Goal: Task Accomplishment & Management: Complete application form

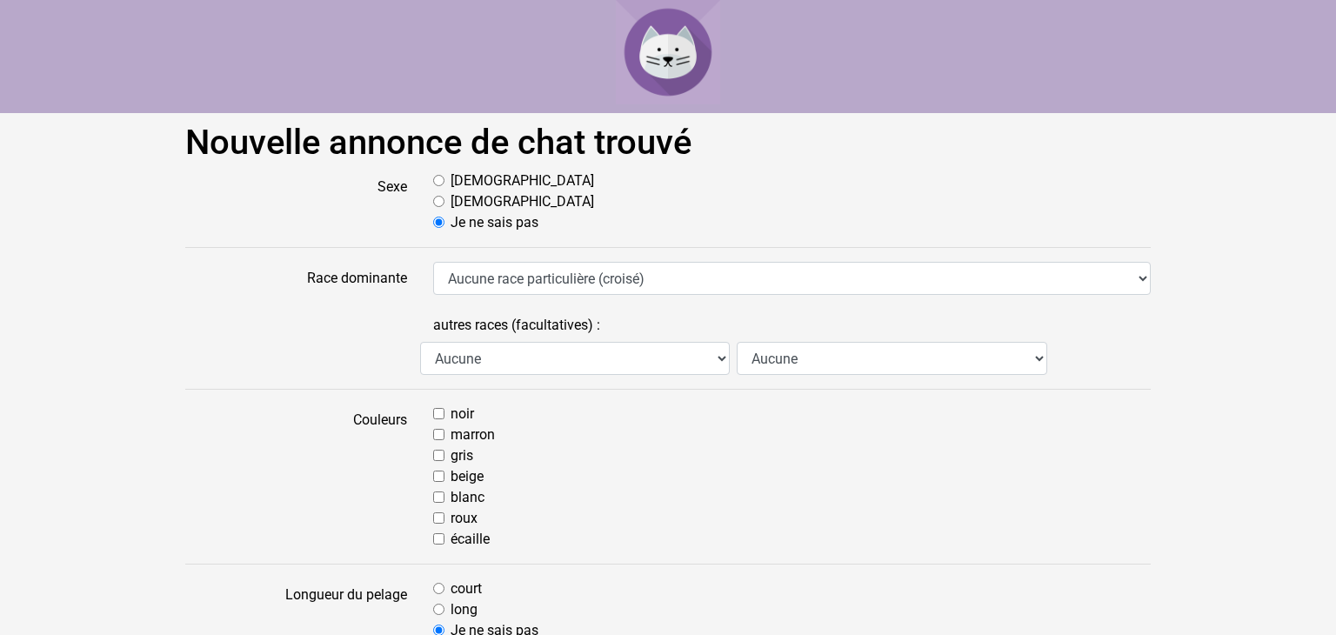
select select "5"
click at [433, 262] on select "Aucune race particulière (croisé) Abyssin Américain à poil dur American Bobtail…" at bounding box center [791, 278] width 717 height 33
click at [442, 431] on input "marron" at bounding box center [438, 434] width 11 height 11
checkbox input "true"
click at [438, 497] on input "blanc" at bounding box center [438, 496] width 11 height 11
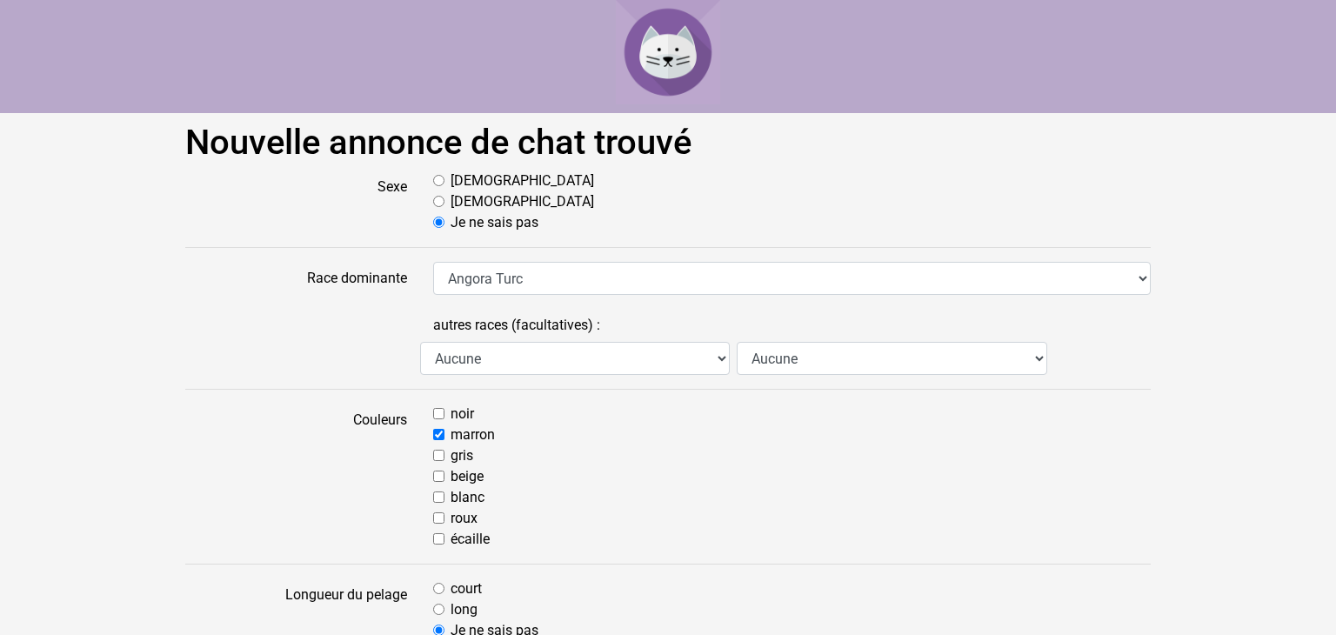
checkbox input "true"
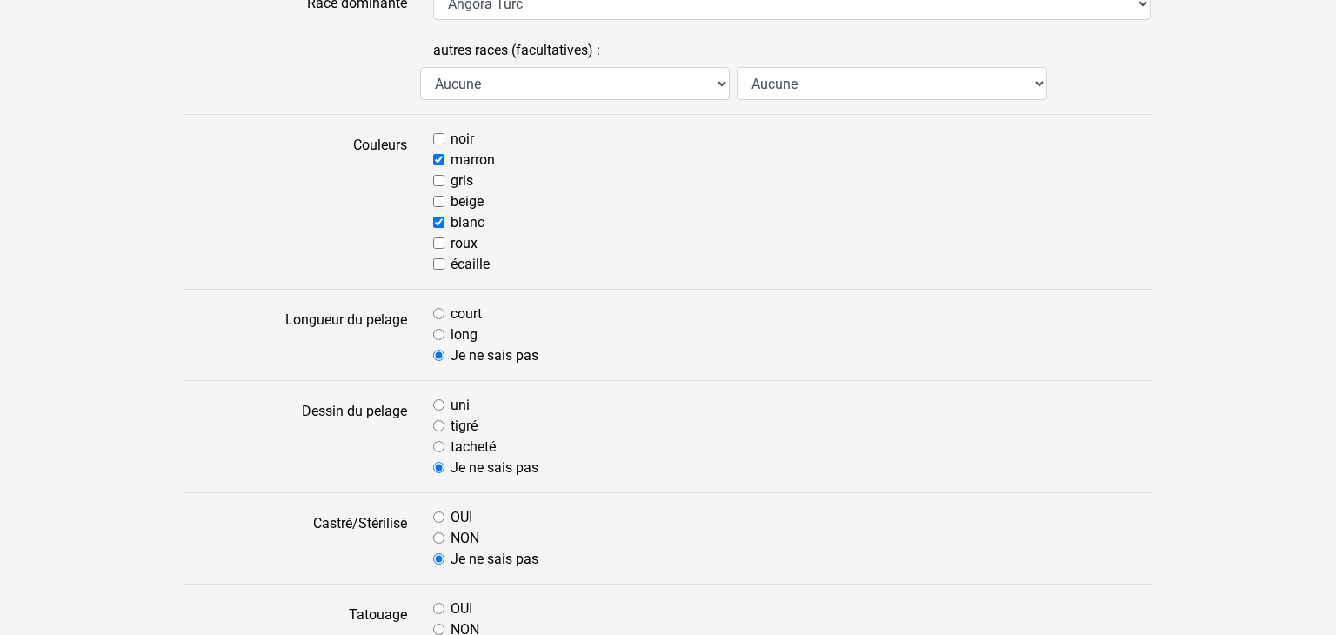
scroll to position [278, 0]
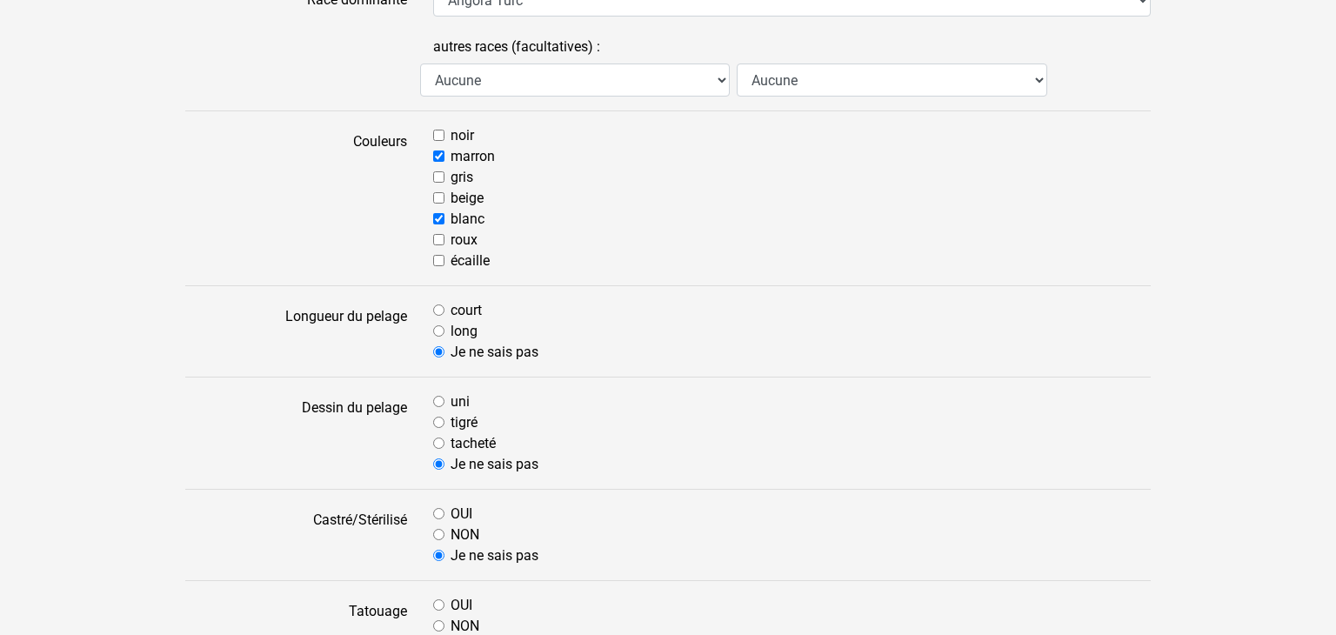
click at [438, 325] on input "long" at bounding box center [438, 330] width 11 height 11
radio input "true"
click at [437, 326] on input "long" at bounding box center [438, 330] width 11 height 11
click at [437, 329] on input "long" at bounding box center [438, 330] width 11 height 11
click at [439, 330] on input "long" at bounding box center [438, 330] width 11 height 11
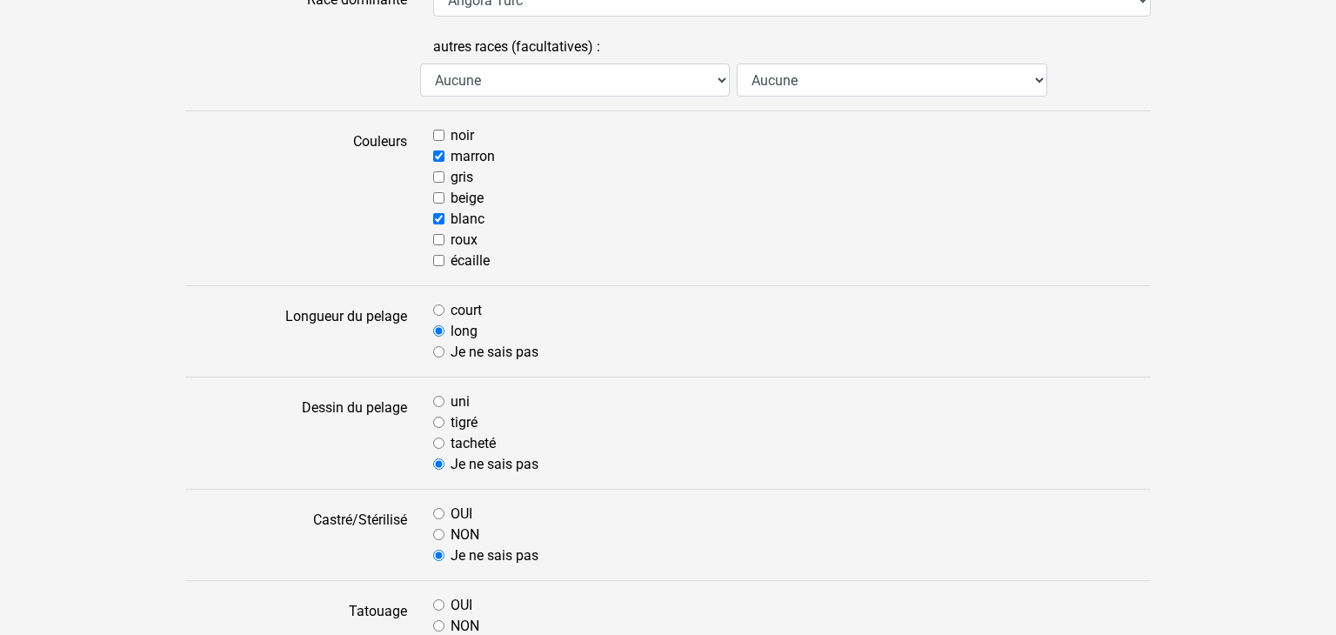
click at [441, 351] on input "Je ne sais pas" at bounding box center [438, 351] width 11 height 11
radio input "true"
click at [438, 325] on input "long" at bounding box center [438, 330] width 11 height 11
radio input "true"
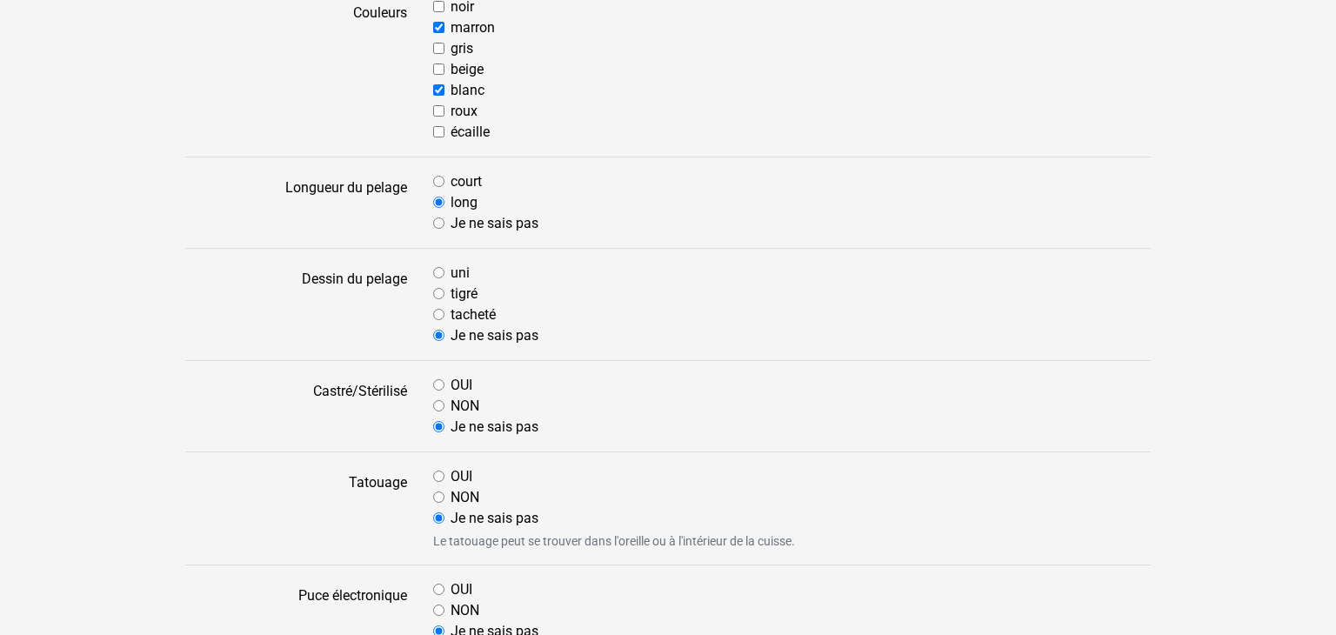
scroll to position [408, 0]
click at [438, 309] on input "tacheté" at bounding box center [438, 313] width 11 height 11
radio input "true"
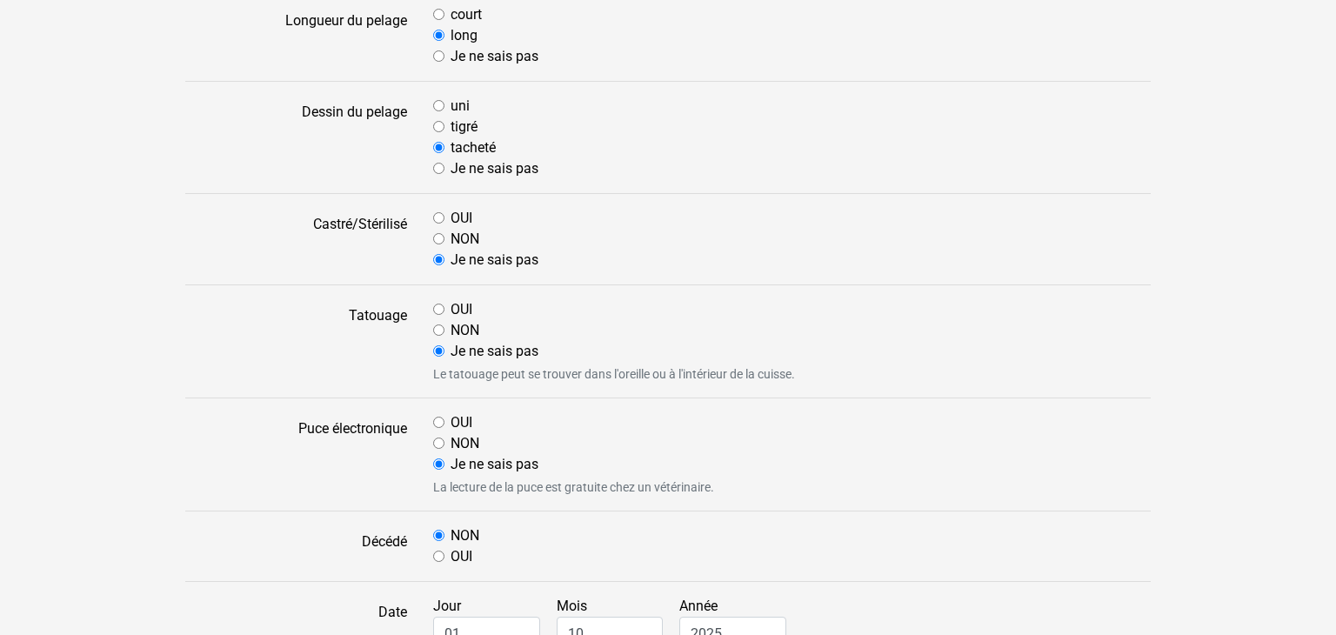
scroll to position [576, 0]
click at [437, 255] on input "Je ne sais pas" at bounding box center [438, 257] width 11 height 11
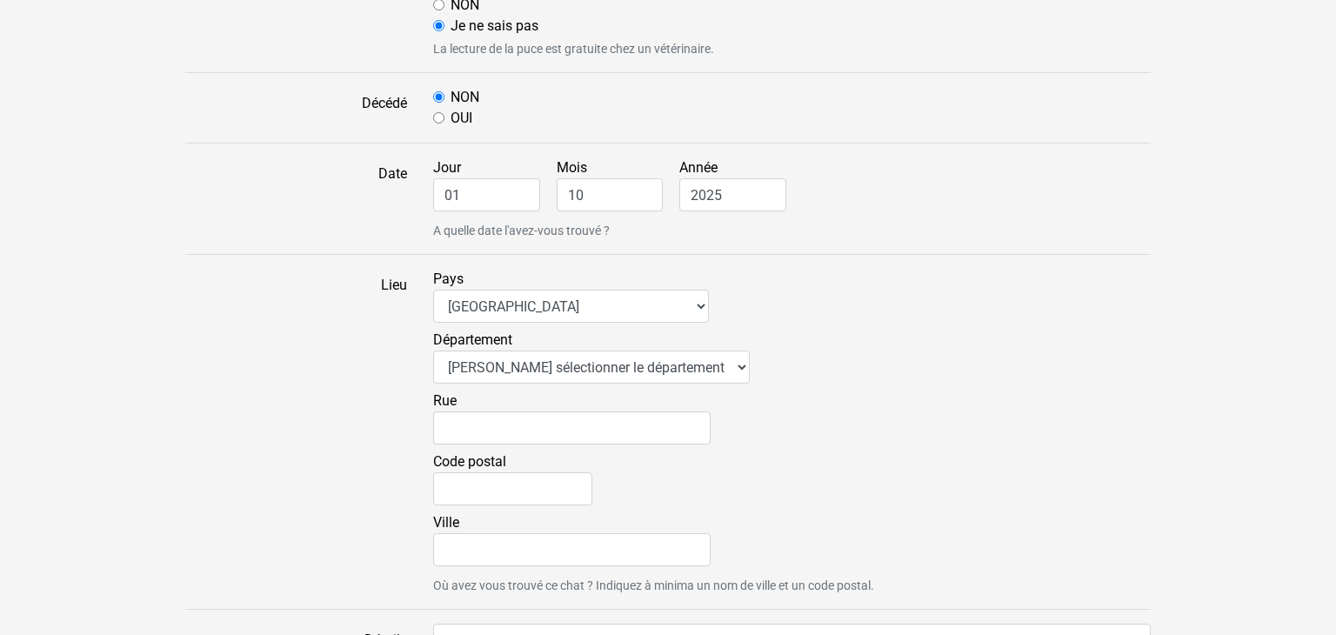
scroll to position [1021, 0]
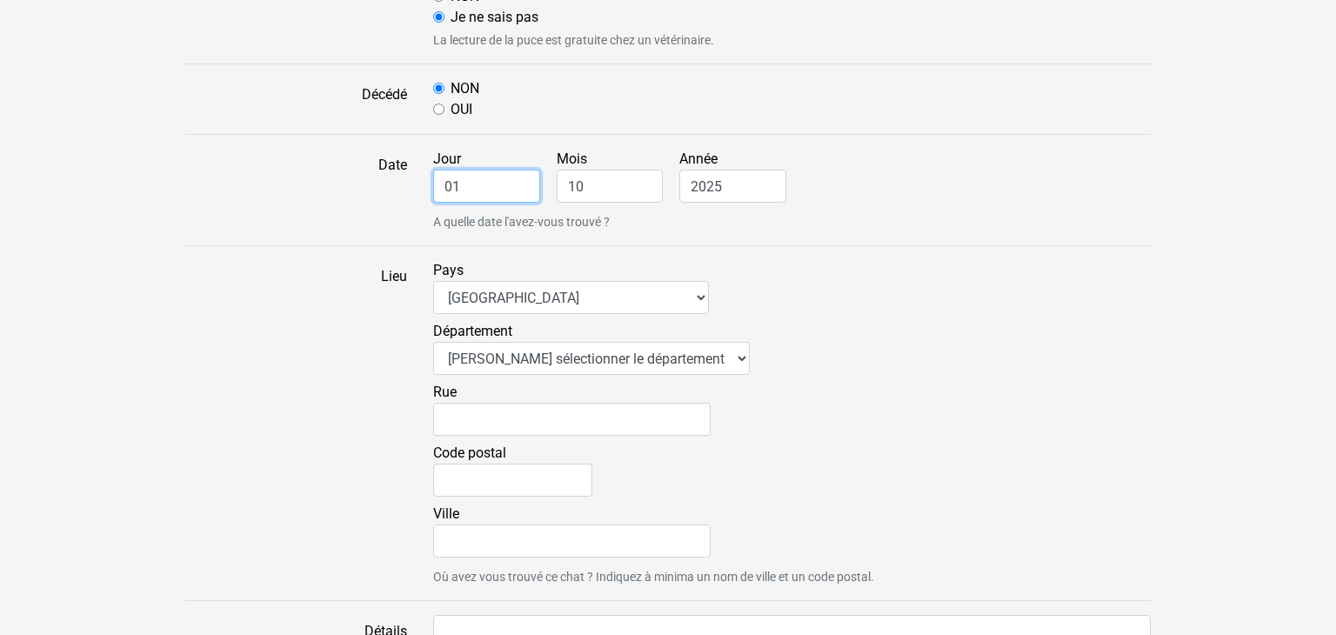
click at [517, 189] on input "01" at bounding box center [486, 186] width 107 height 33
type input "0"
type input "27"
click at [595, 174] on input "10" at bounding box center [610, 186] width 107 height 33
type input "1"
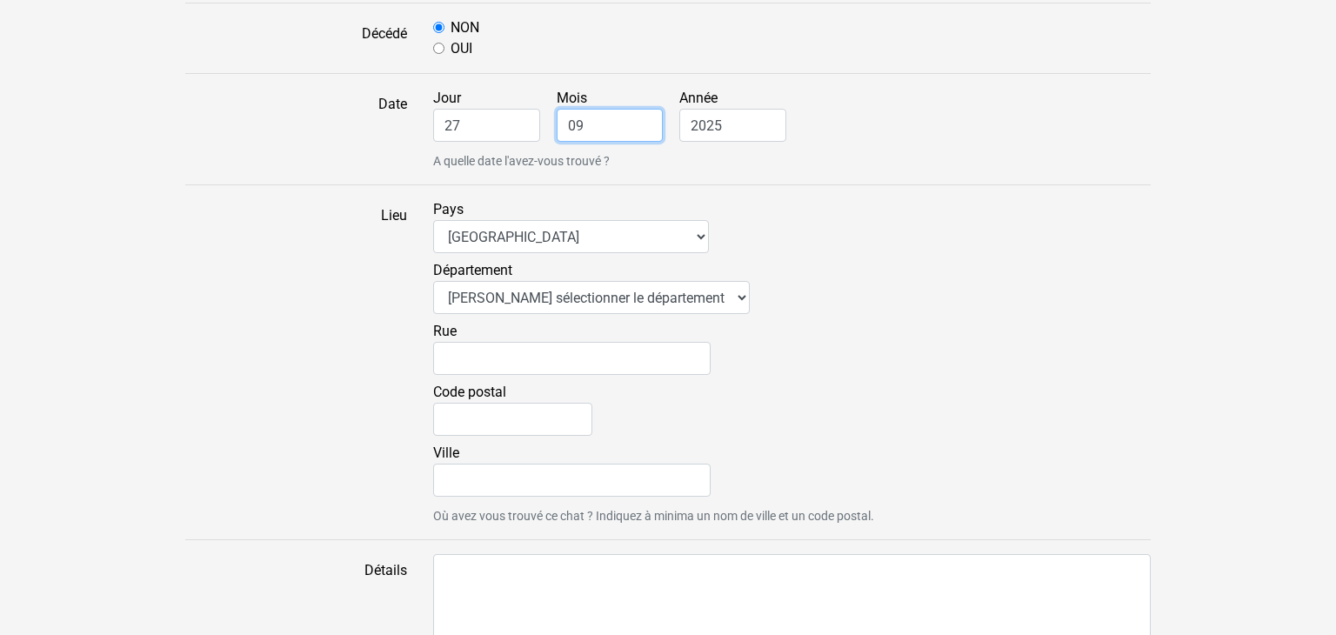
scroll to position [1084, 0]
type input "09"
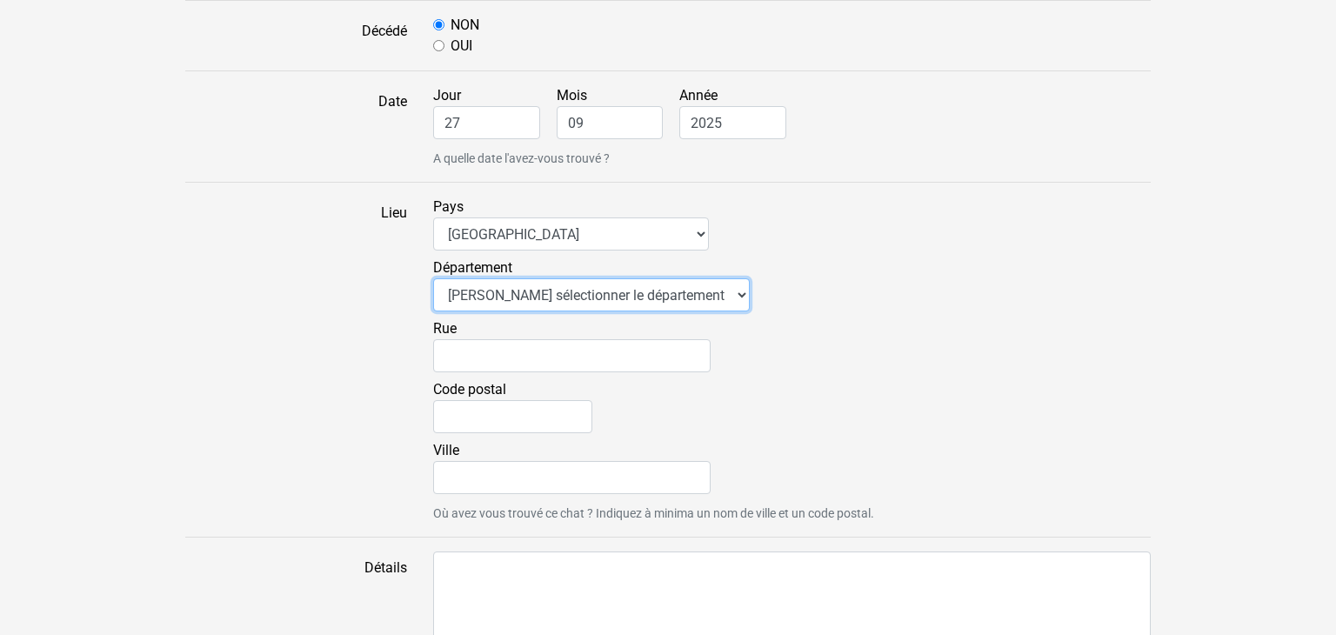
click at [684, 289] on select "Veuillez sélectionner le département 01 - Ain 02 - Aisne 03 - Allier 04 - Alpes…" at bounding box center [591, 294] width 317 height 33
select select "44"
click at [433, 278] on select "Veuillez sélectionner le département 01 - Ain 02 - Aisne 03 - Allier 04 - Alpes…" at bounding box center [591, 294] width 317 height 33
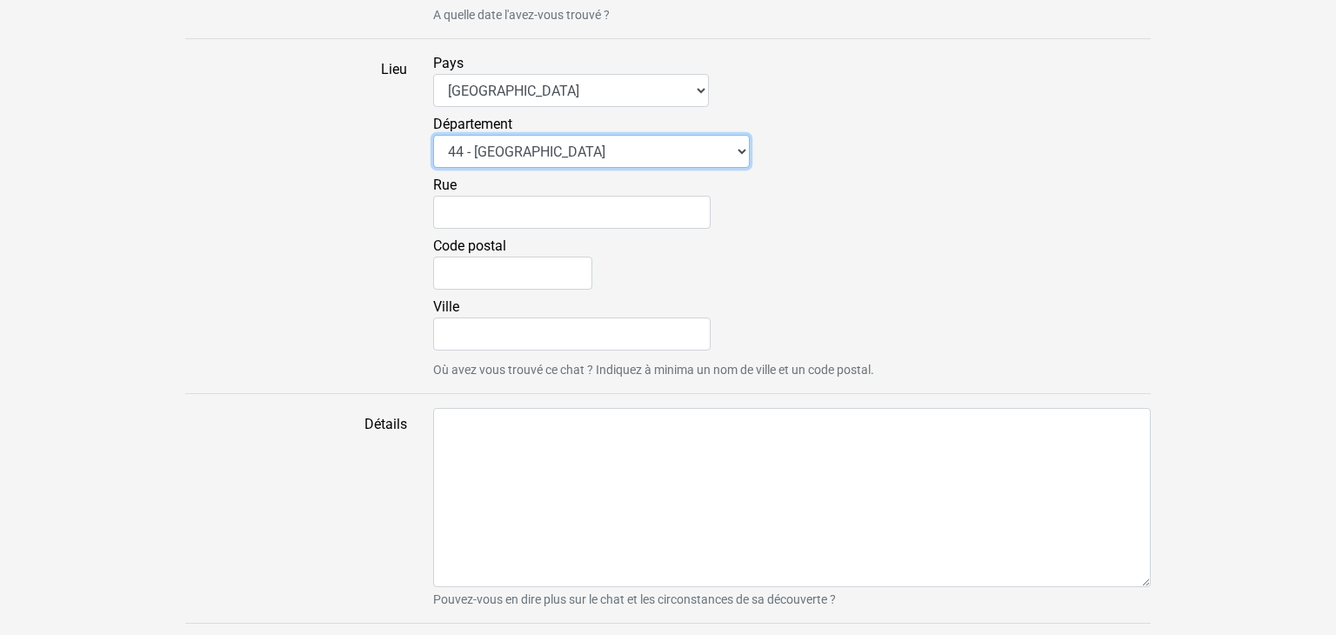
scroll to position [1247, 0]
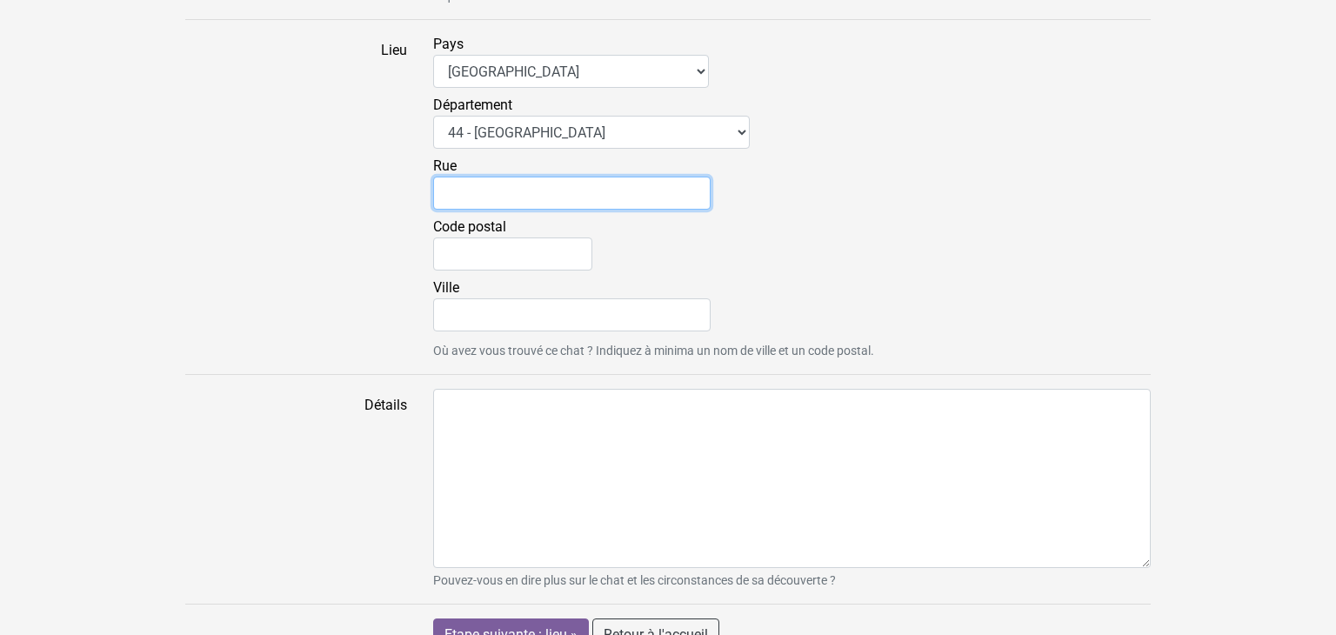
click at [597, 192] on input "Rue" at bounding box center [571, 193] width 277 height 33
type input "1 Rue de Mallève"
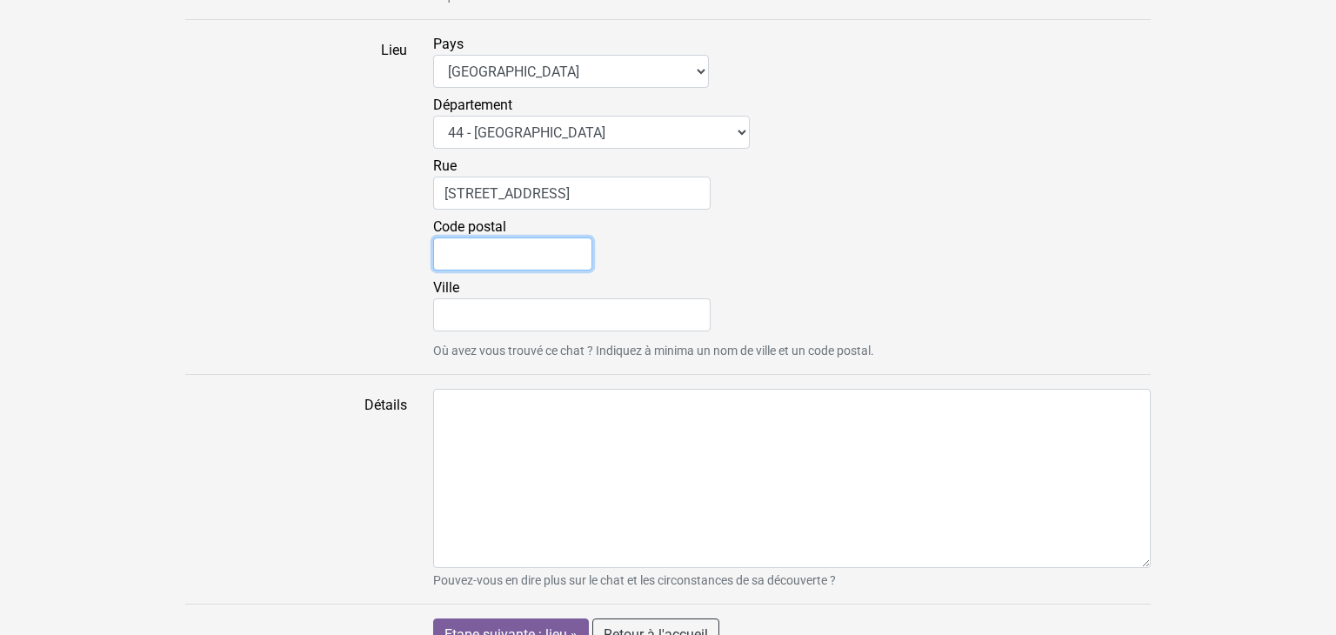
type input "44100"
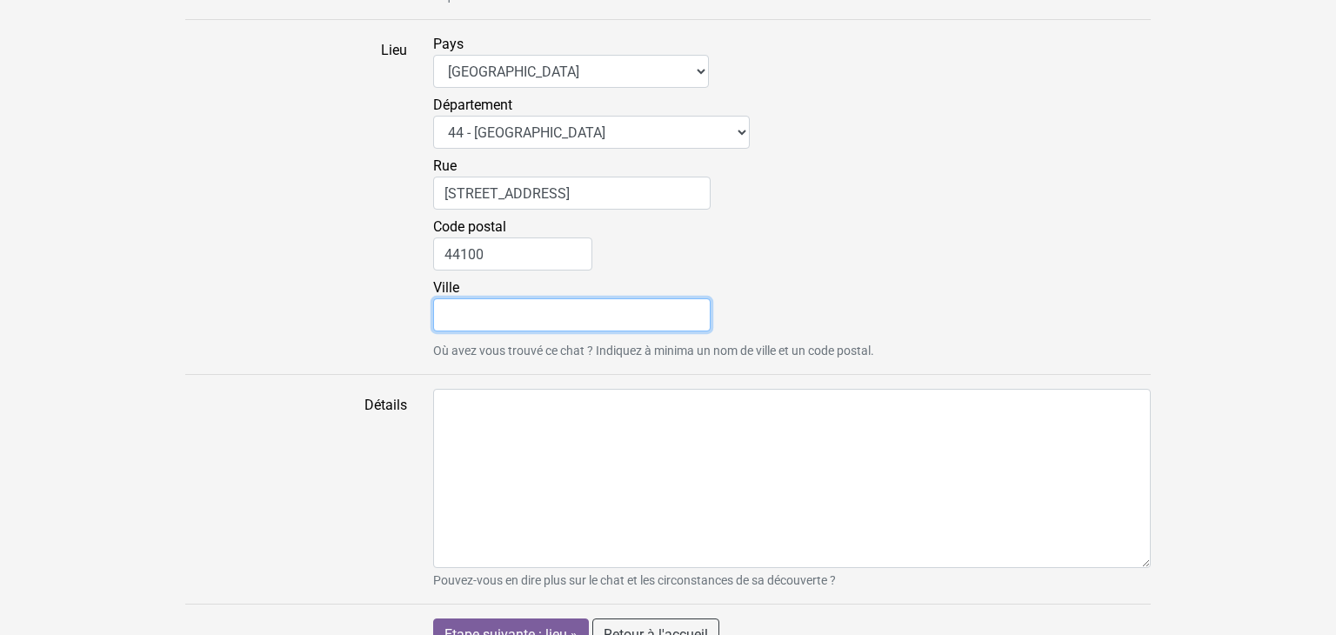
type input "Nantes"
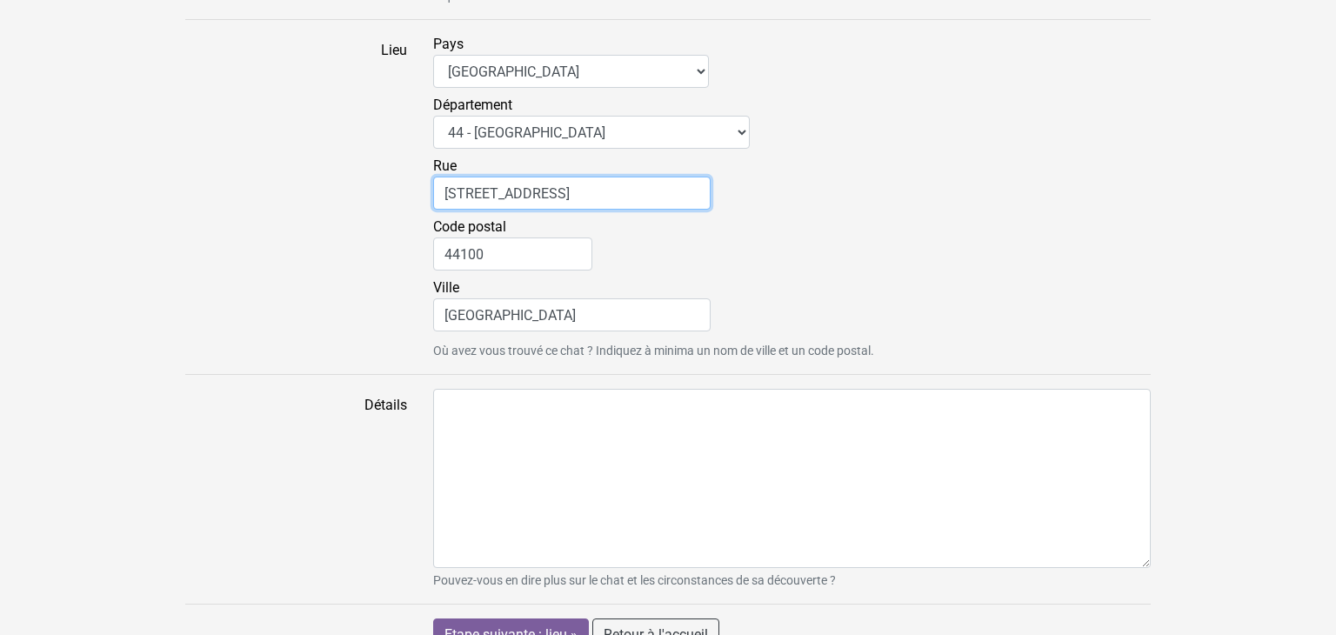
scroll to position [1275, 0]
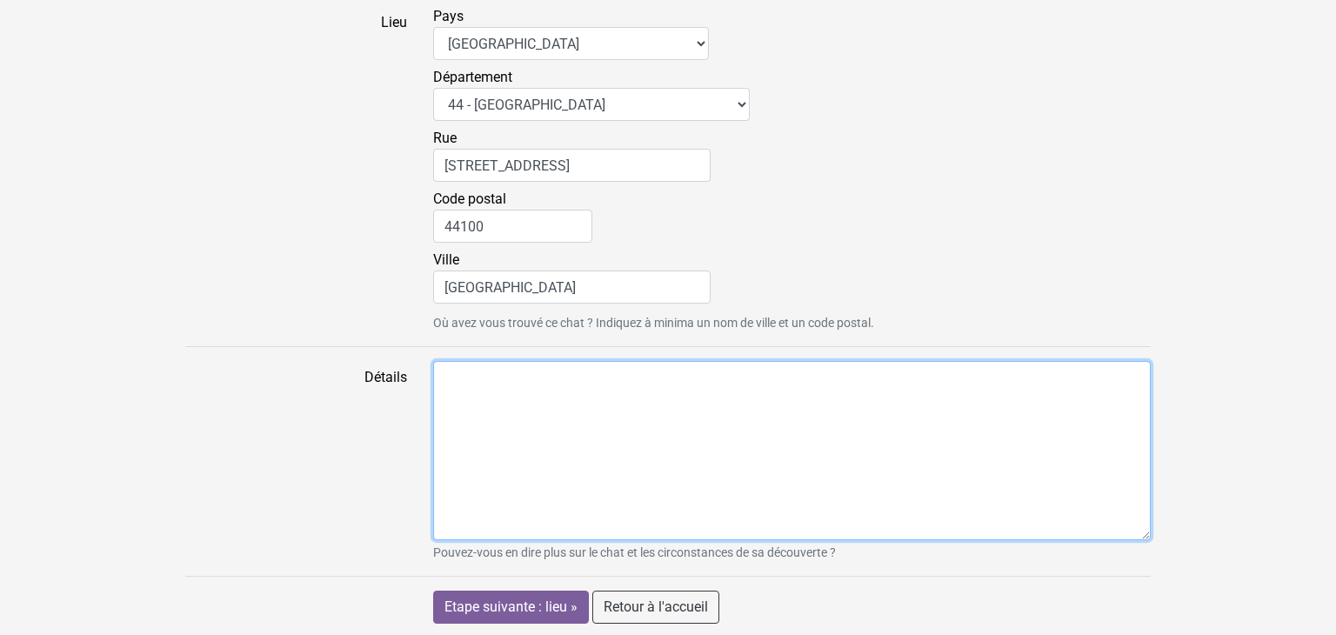
click at [567, 372] on textarea "Détails" at bounding box center [791, 450] width 717 height 179
type textarea "e"
click at [610, 375] on textarea "le chatte est dans un arbre il ne veux pas qu on le prenne il a peur des bruits…" at bounding box center [791, 450] width 717 height 179
click at [610, 370] on textarea "le chatte est dans un arbre il ne veux pas qu on le prenne il a peur des bruits…" at bounding box center [791, 450] width 717 height 179
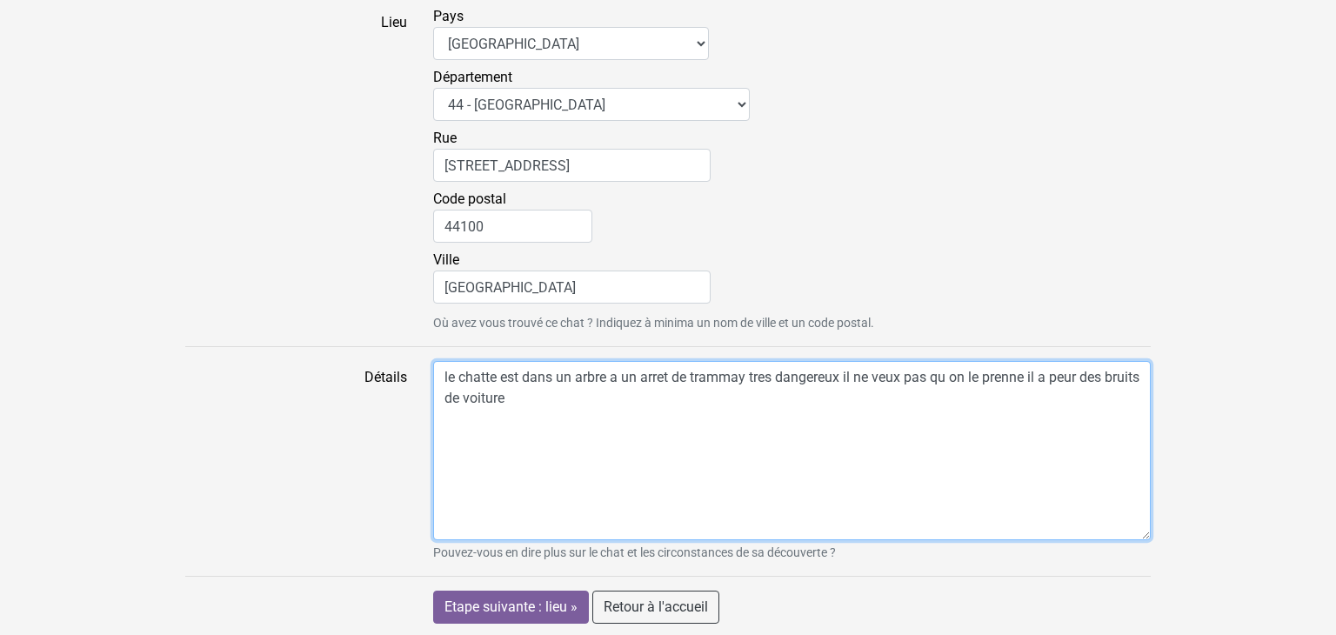
click at [731, 374] on textarea "le chatte est dans un arbre a un arret de trammay tres dangereux il ne veux pas…" at bounding box center [791, 450] width 717 height 179
click at [560, 400] on textarea "le chatte est dans un arbre a un arret de trammay tres dangereux il ne veux pas…" at bounding box center [791, 450] width 717 height 179
type textarea "le chatte est dans un arbre a un arret de trammay tres dangereux il ne veux pas…"
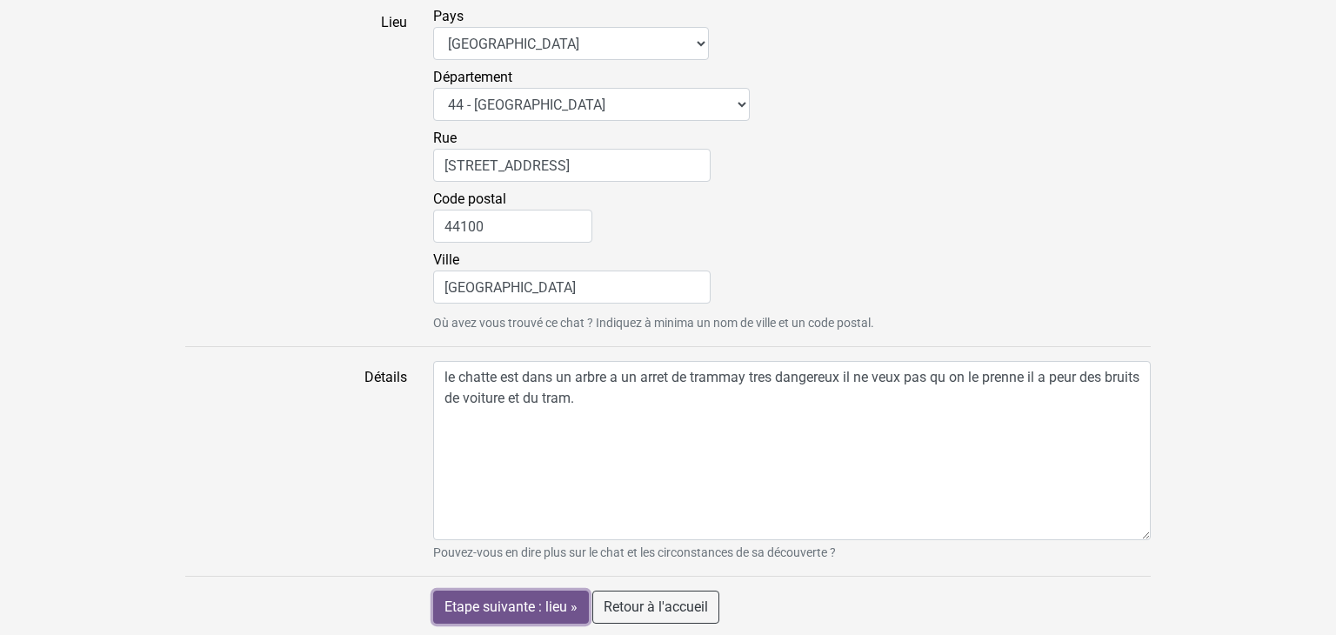
click at [511, 597] on input "Etape suivante : lieu »" at bounding box center [511, 606] width 156 height 33
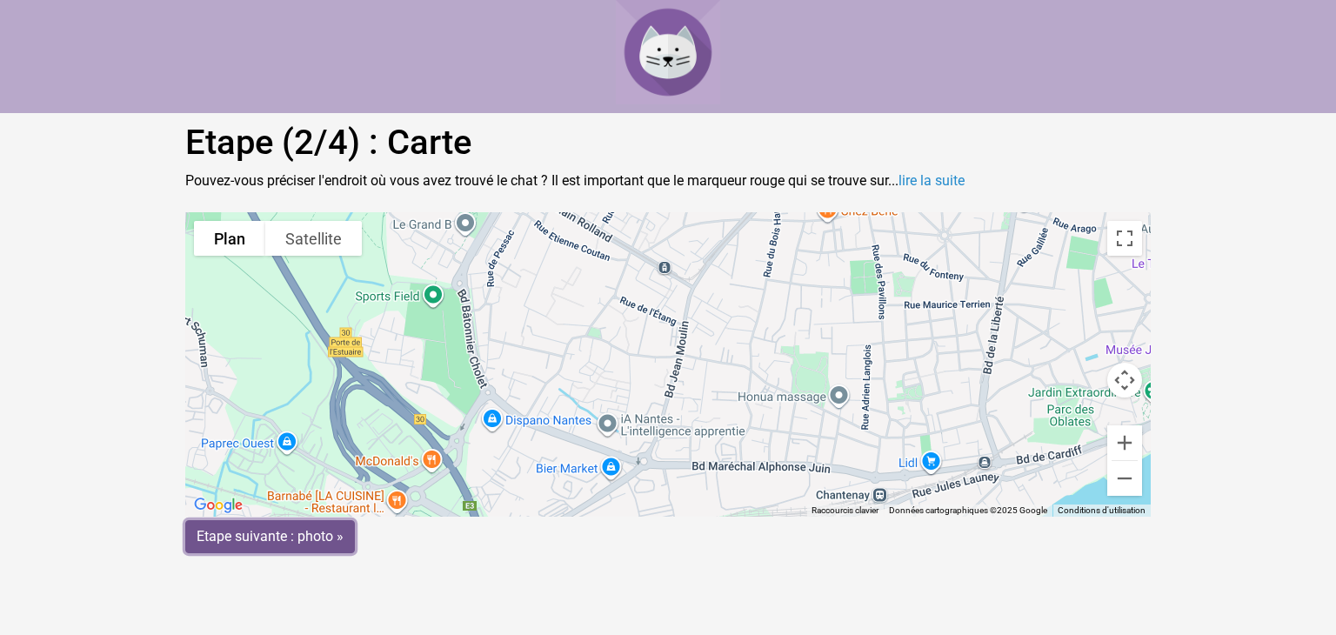
click at [328, 537] on input "Etape suivante : photo »" at bounding box center [270, 536] width 170 height 33
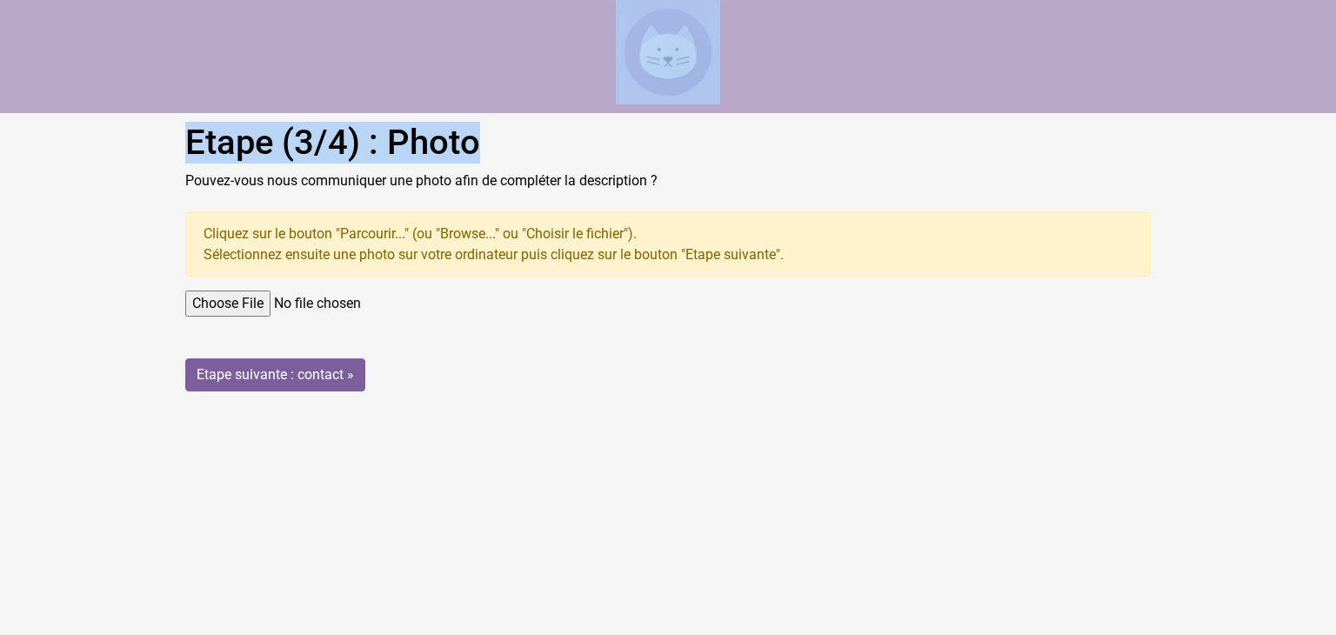
drag, startPoint x: 662, startPoint y: 138, endPoint x: 262, endPoint y: -53, distance: 443.4
click at [262, 0] on html "Etape (3/4) : Photo Pouvez-vous nous communiquer une photo afin de compléter la…" at bounding box center [668, 202] width 1336 height 405
